Goal: Information Seeking & Learning: Learn about a topic

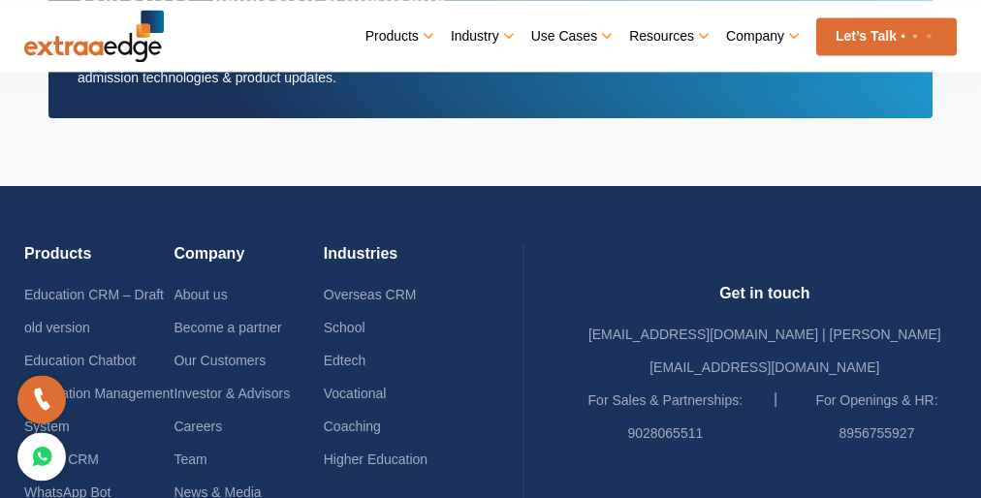
scroll to position [83, 0]
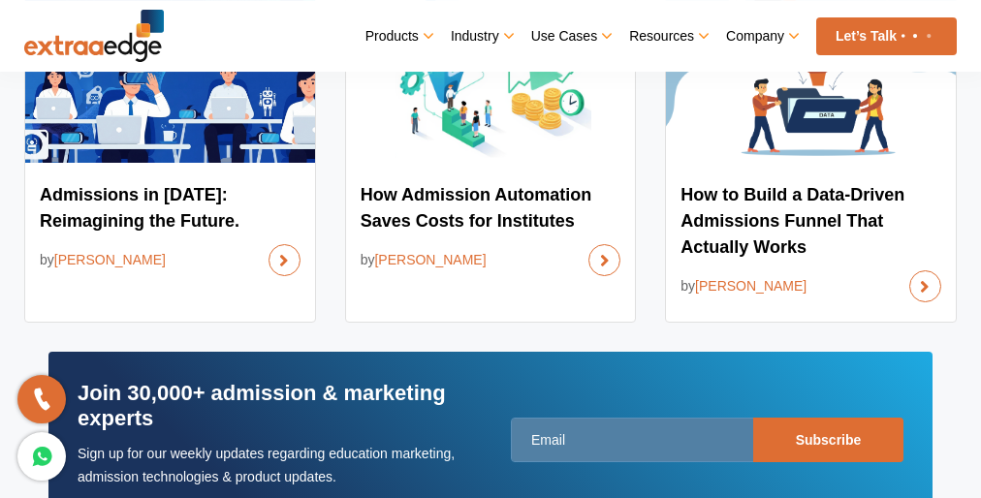
click at [490, 36] on link "Industry" at bounding box center [481, 35] width 61 height 27
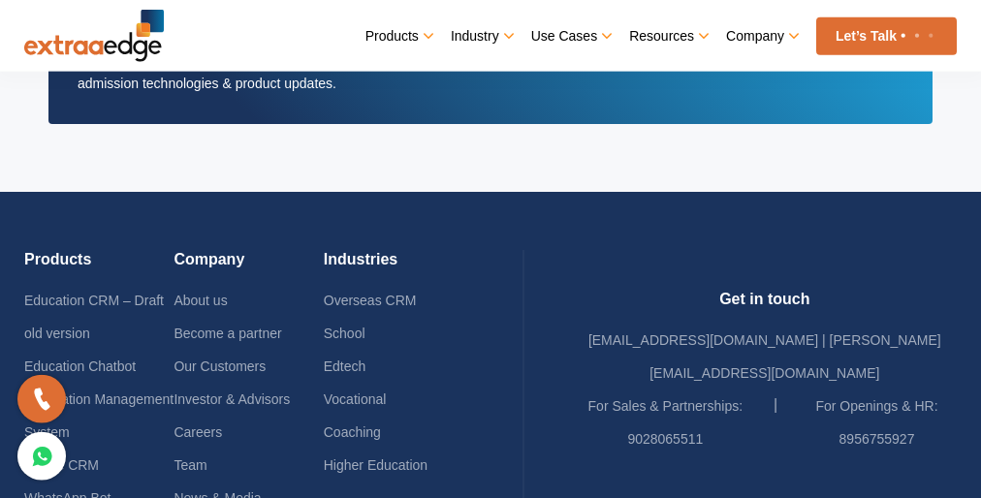
click at [490, 36] on link "Industry" at bounding box center [481, 35] width 61 height 27
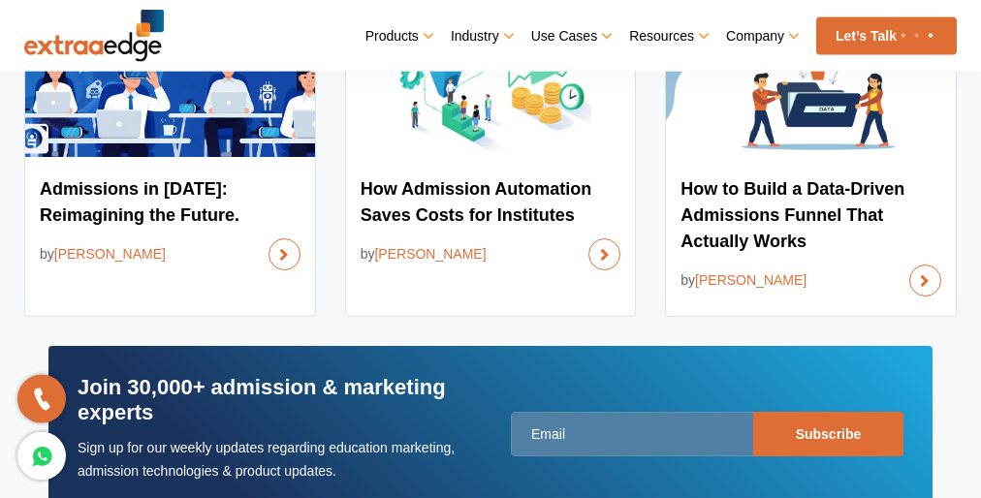
click at [490, 36] on link "Industry" at bounding box center [481, 35] width 61 height 27
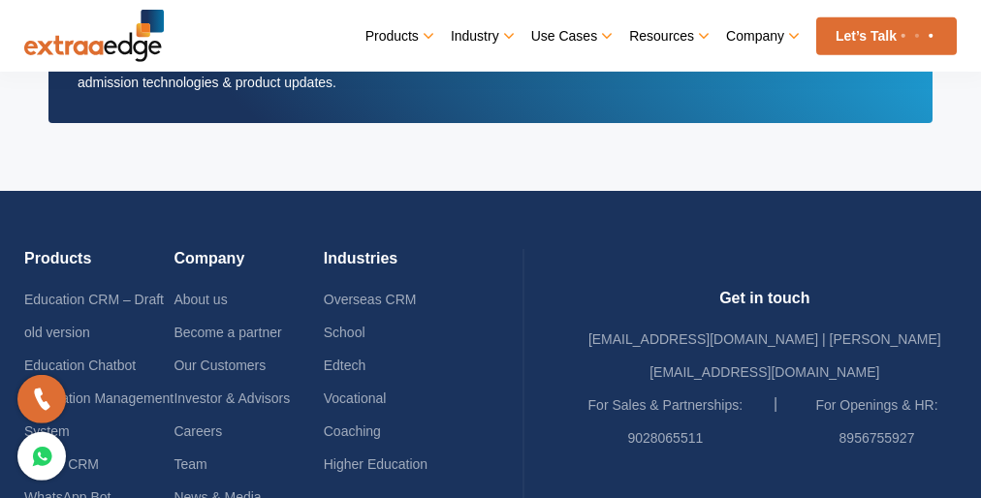
click at [490, 36] on link "Industry" at bounding box center [481, 35] width 61 height 27
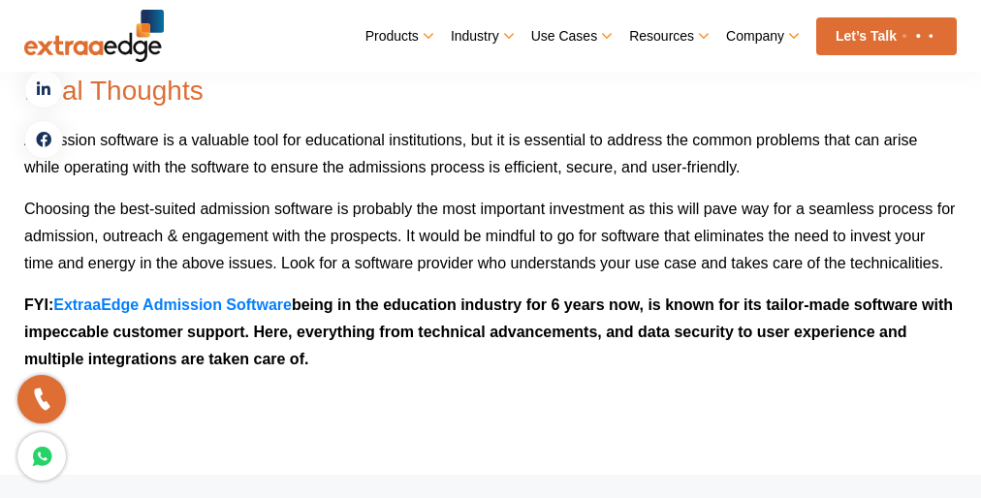
click at [490, 36] on link "Industry" at bounding box center [481, 35] width 61 height 27
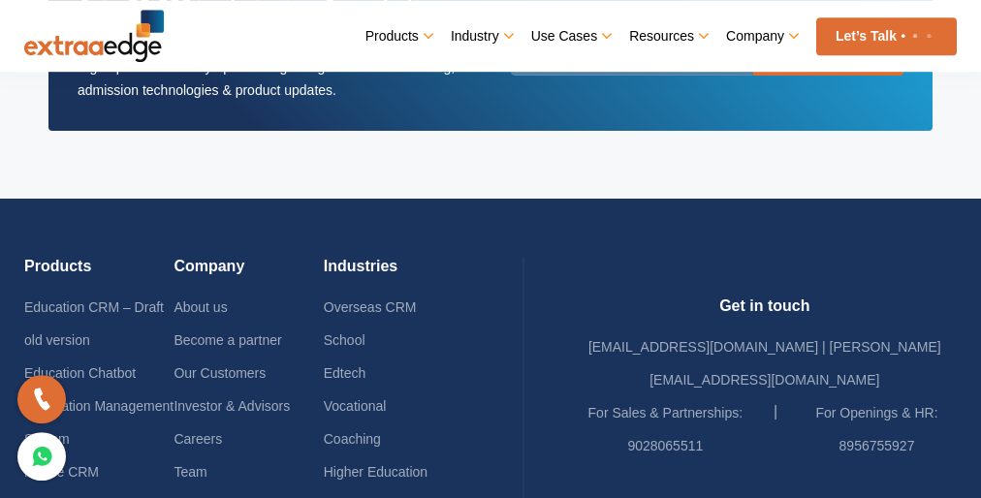
click at [490, 36] on link "Industry" at bounding box center [481, 35] width 61 height 27
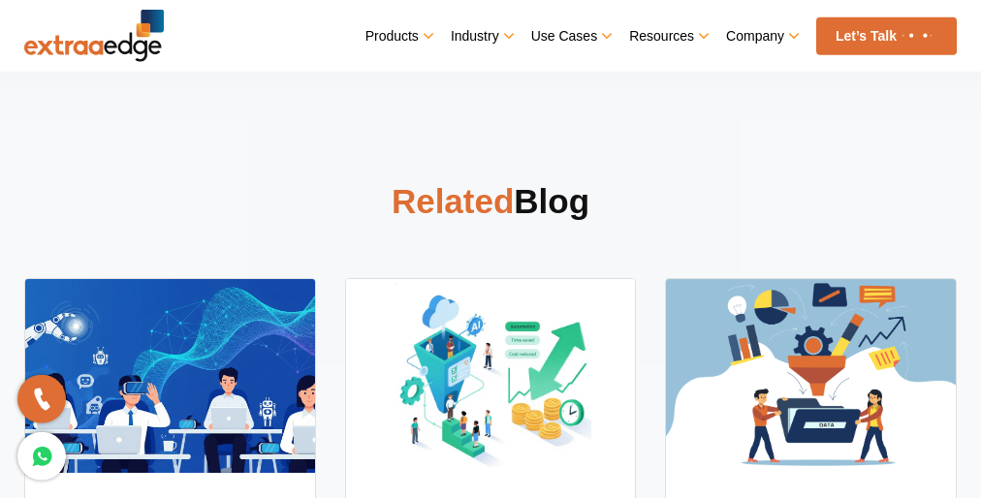
click at [490, 36] on link "Industry" at bounding box center [481, 35] width 61 height 27
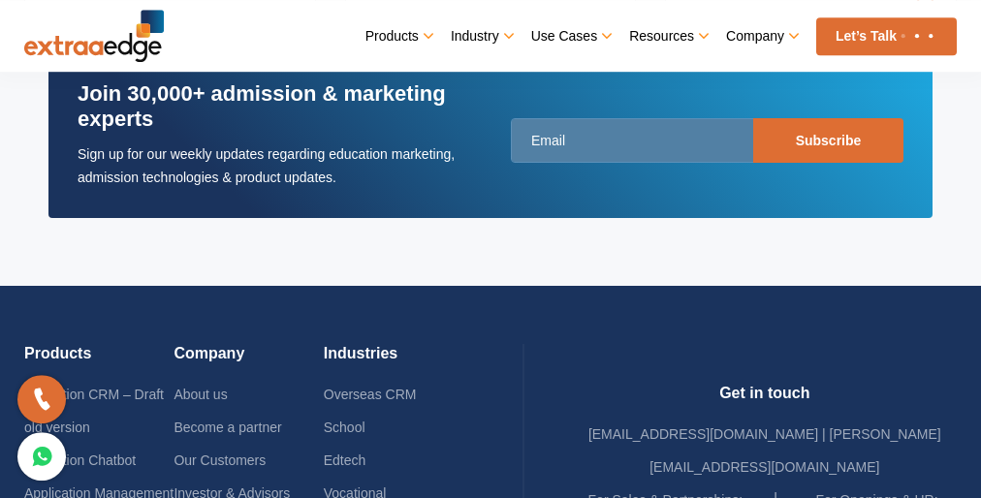
click at [490, 36] on link "Industry" at bounding box center [481, 35] width 61 height 27
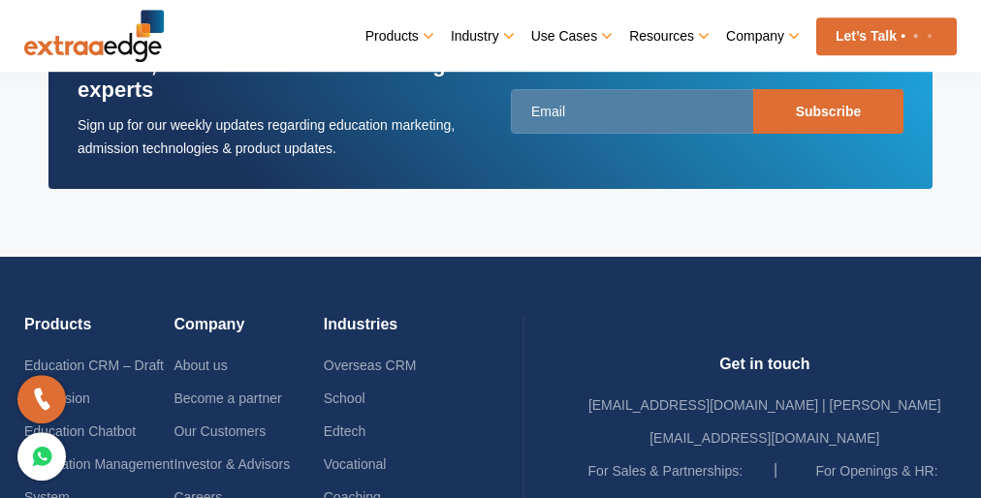
click at [490, 36] on link "Industry" at bounding box center [481, 35] width 61 height 27
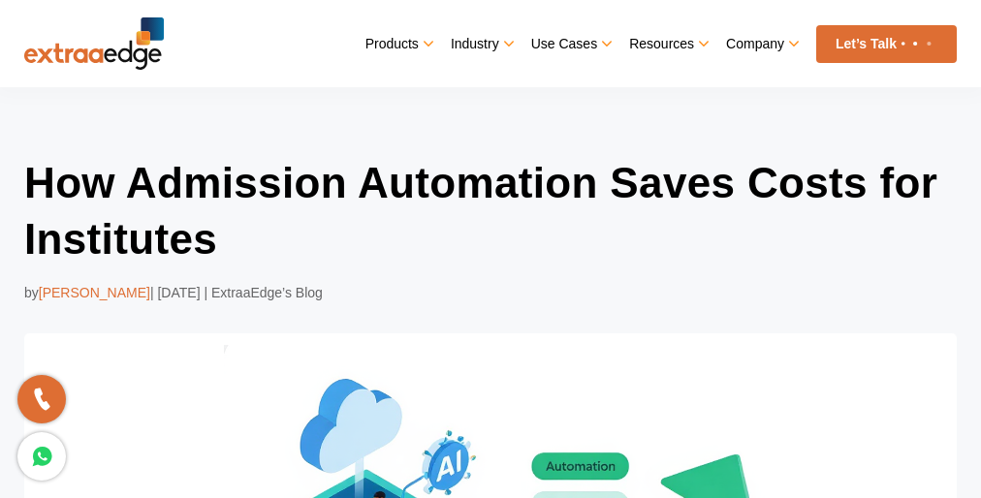
click at [490, 44] on link "Industry" at bounding box center [481, 43] width 61 height 27
click at [490, 288] on div "by [PERSON_NAME] | [DATE] | ExtraaEdge’s Blog" at bounding box center [490, 292] width 932 height 23
click at [490, 44] on link "Industry" at bounding box center [481, 43] width 61 height 27
click at [490, 288] on div "by [PERSON_NAME] | [DATE] | ExtraaEdge’s Blog" at bounding box center [490, 292] width 932 height 23
click at [490, 44] on link "Industry" at bounding box center [481, 43] width 61 height 27
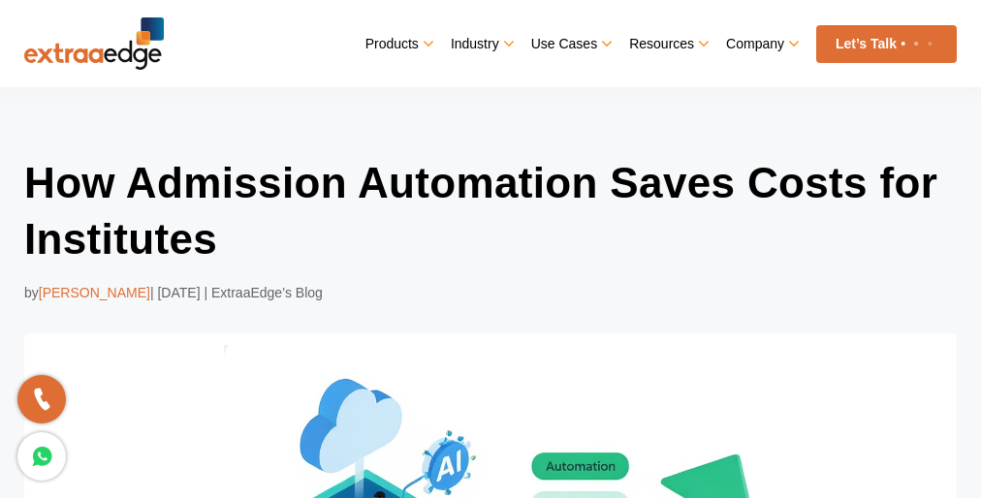
click at [490, 288] on div "by Prathmesh Ninghot | Aug 19, 2025 | ExtraaEdge’s Blog" at bounding box center [490, 292] width 932 height 23
click at [490, 44] on link "Industry" at bounding box center [481, 43] width 61 height 27
click at [490, 288] on div "by Prathmesh Ninghot | Aug 19, 2025 | ExtraaEdge’s Blog" at bounding box center [490, 292] width 932 height 23
click at [490, 44] on link "Industry" at bounding box center [481, 43] width 61 height 27
click at [490, 288] on div "by Prathmesh Ninghot | Aug 19, 2025 | ExtraaEdge’s Blog" at bounding box center [490, 292] width 932 height 23
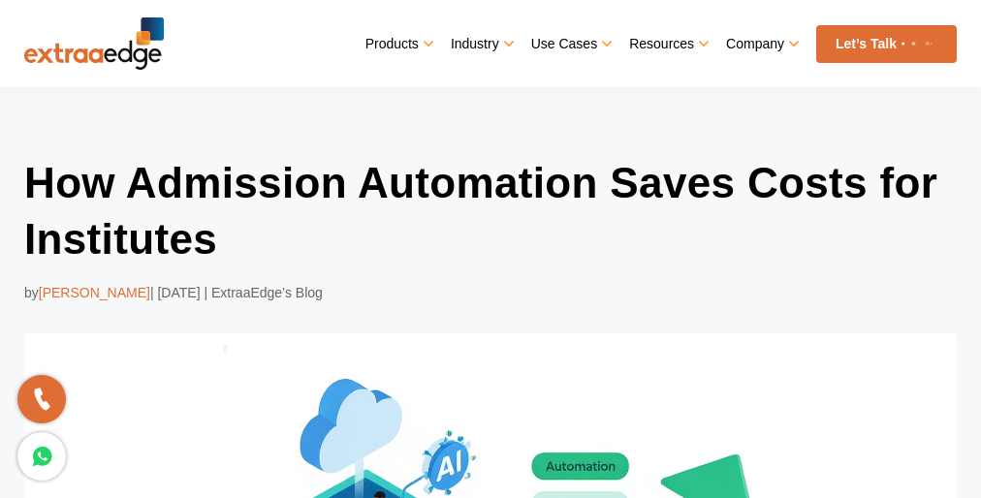
click at [490, 44] on link "Industry" at bounding box center [481, 43] width 61 height 27
click at [490, 288] on div "by Prathmesh Ninghot | Aug 19, 2025 | ExtraaEdge’s Blog" at bounding box center [490, 292] width 932 height 23
click at [490, 44] on link "Industry" at bounding box center [481, 43] width 61 height 27
